Goal: Navigation & Orientation: Understand site structure

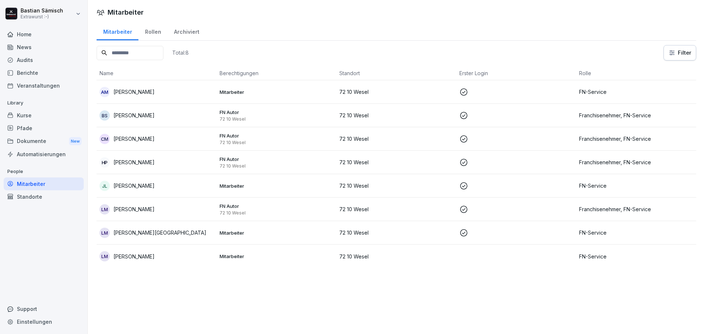
click at [28, 112] on div "Kurse" at bounding box center [44, 115] width 80 height 13
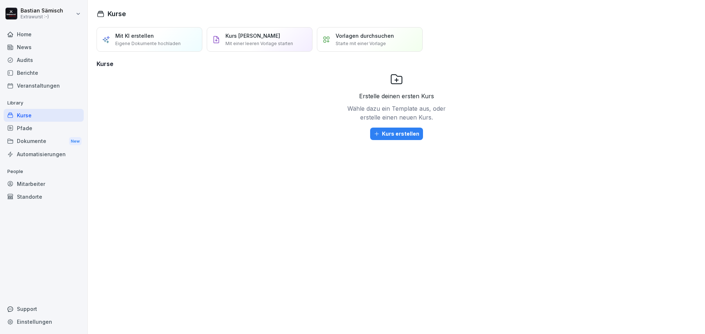
click at [24, 35] on div "Home" at bounding box center [44, 34] width 80 height 13
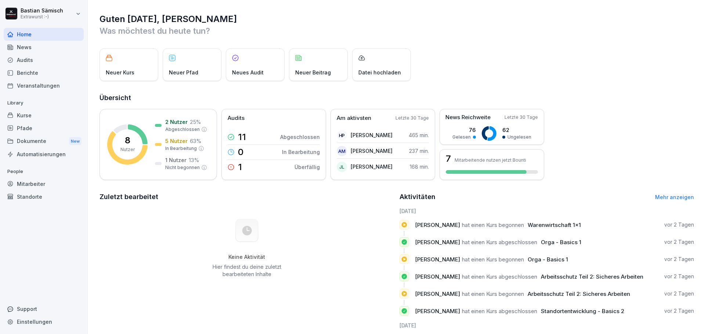
click at [31, 50] on div "News" at bounding box center [44, 47] width 80 height 13
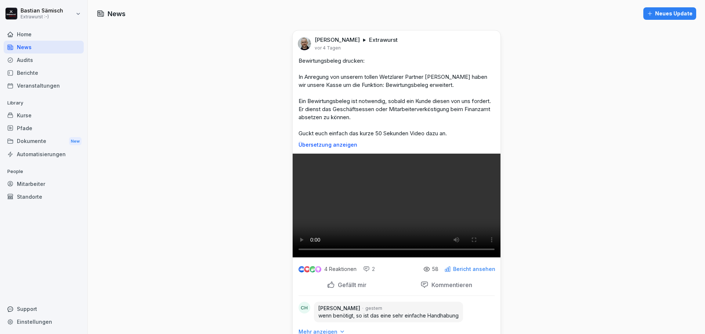
click at [33, 75] on div "Berichte" at bounding box center [44, 72] width 80 height 13
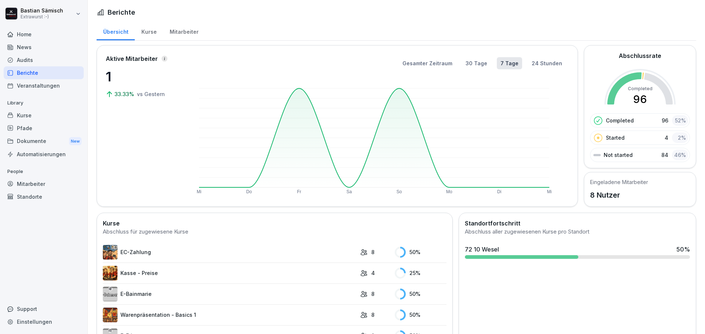
click at [24, 182] on div "Mitarbeiter" at bounding box center [44, 184] width 80 height 13
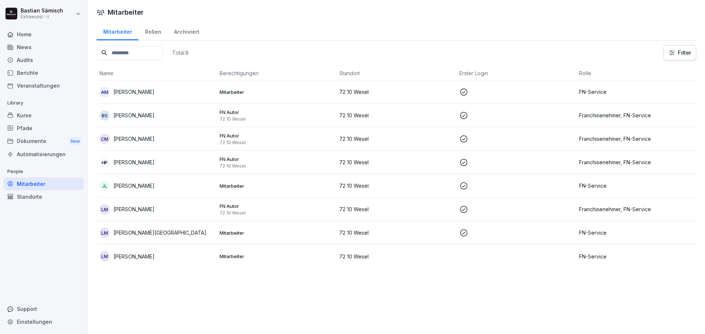
click at [28, 140] on div "Dokumente New" at bounding box center [44, 142] width 80 height 14
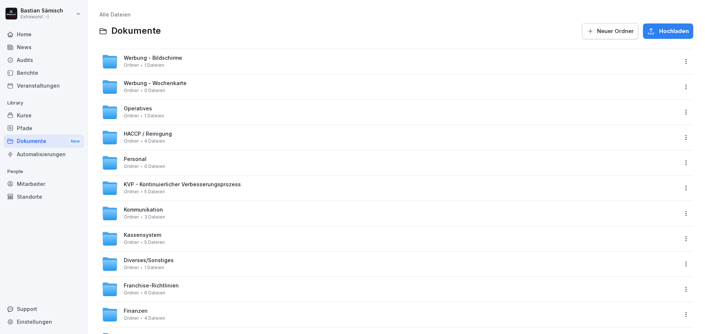
click at [26, 128] on div "Pfade" at bounding box center [44, 128] width 80 height 13
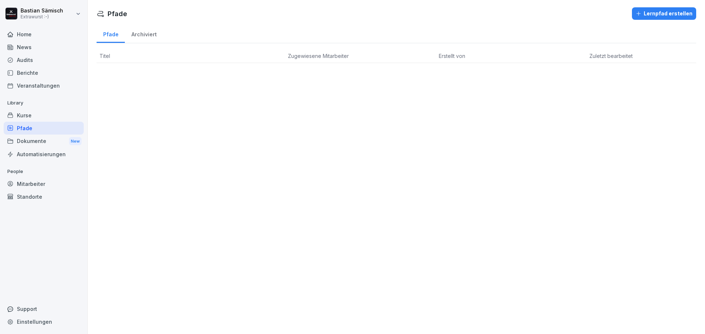
click at [24, 119] on div "Kurse" at bounding box center [44, 115] width 80 height 13
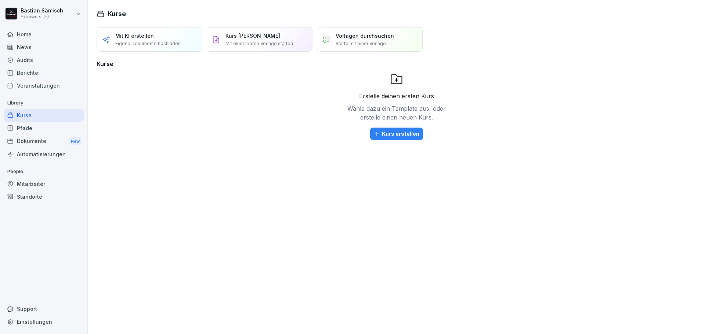
click at [30, 84] on div "Veranstaltungen" at bounding box center [44, 85] width 80 height 13
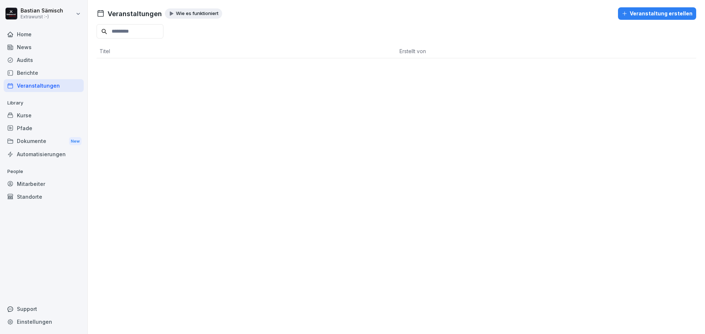
click at [17, 69] on div "Berichte" at bounding box center [44, 72] width 80 height 13
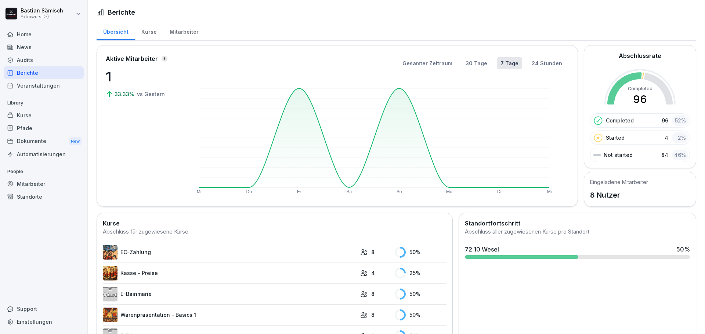
click at [17, 58] on div "Audits" at bounding box center [44, 60] width 80 height 13
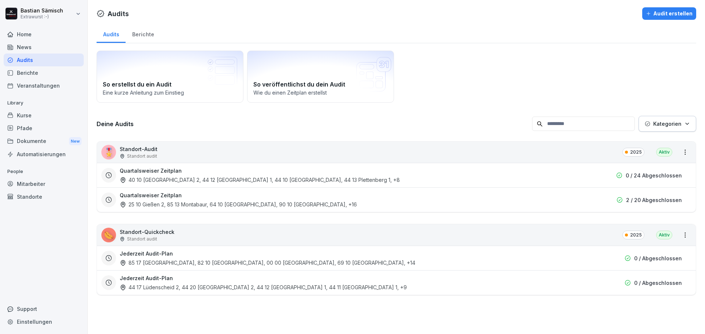
click at [19, 41] on div "News" at bounding box center [44, 47] width 80 height 13
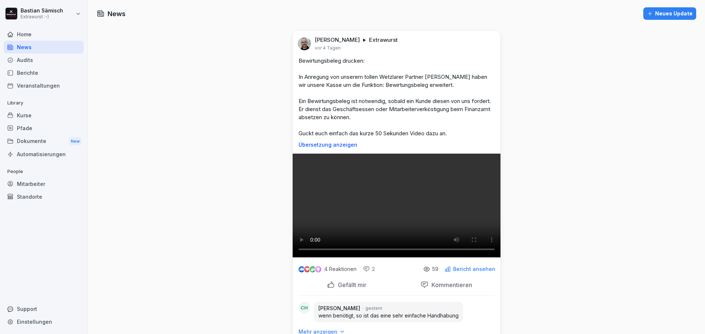
click at [19, 33] on div "Home" at bounding box center [44, 34] width 80 height 13
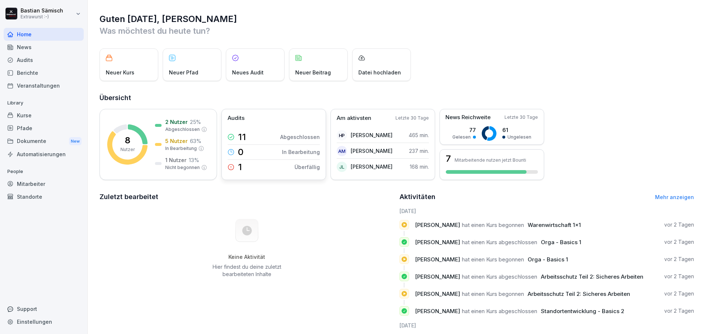
click at [246, 135] on div "11 Abgeschlossen" at bounding box center [274, 137] width 92 height 15
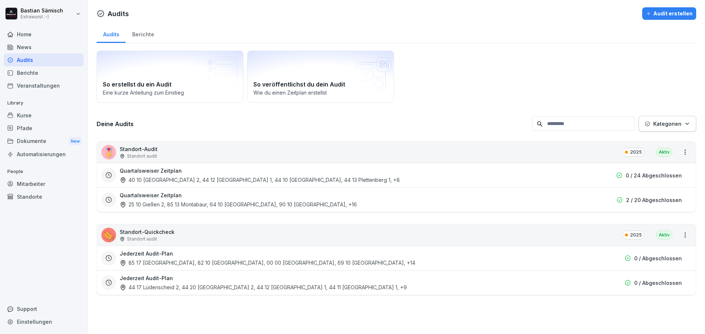
click at [21, 30] on div "Home" at bounding box center [44, 34] width 80 height 13
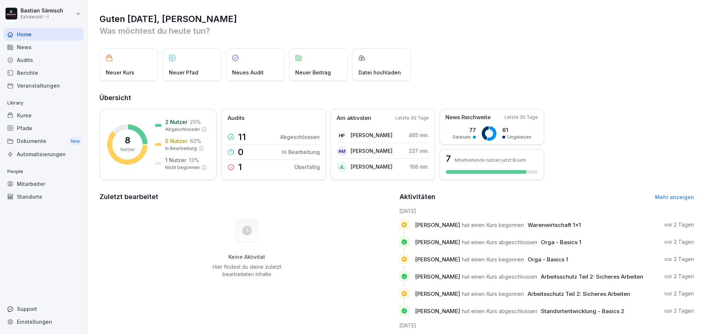
click at [139, 61] on div "Neuer Kurs" at bounding box center [128, 64] width 59 height 33
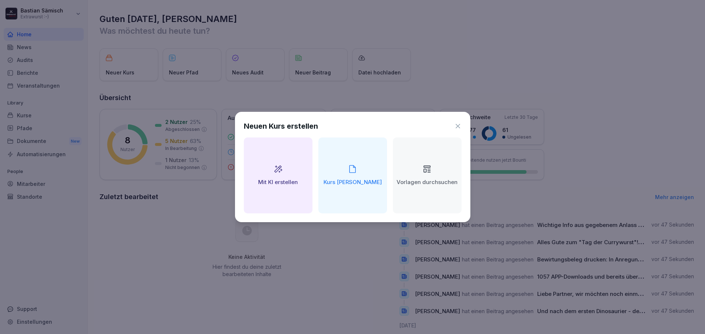
click at [458, 127] on icon at bounding box center [458, 126] width 4 height 4
